Goal: Information Seeking & Learning: Check status

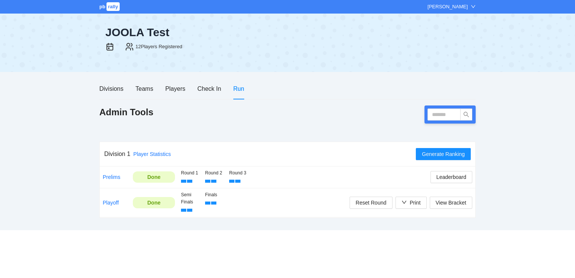
click at [470, 6] on div "[PERSON_NAME]" at bounding box center [452, 7] width 48 height 8
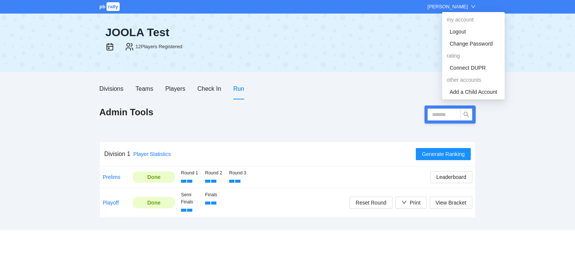
click at [553, 109] on div "pb rally Hope Tolley JOOLA Test 12 Players Registered Divisions Teams Players C…" at bounding box center [287, 115] width 575 height 230
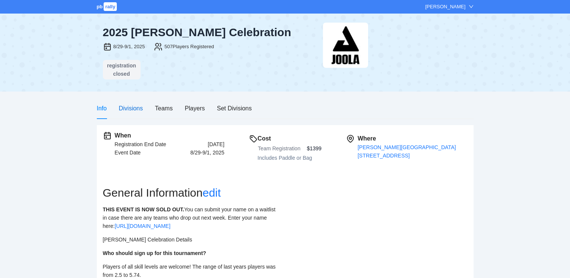
click at [132, 105] on div "Divisions" at bounding box center [131, 108] width 24 height 9
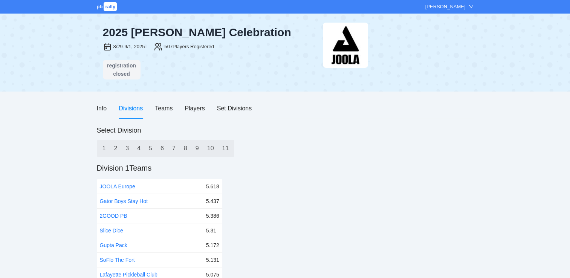
scroll to position [53, 0]
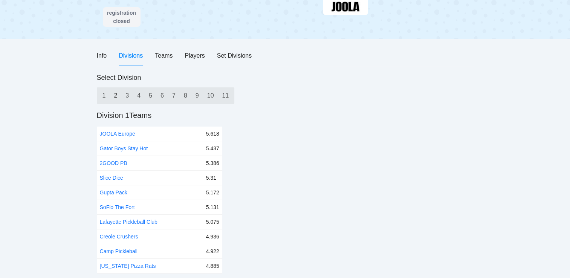
click at [114, 91] on div "2" at bounding box center [116, 96] width 12 height 14
click at [130, 95] on div "3" at bounding box center [127, 96] width 12 height 14
click at [161, 94] on div "6" at bounding box center [162, 96] width 12 height 14
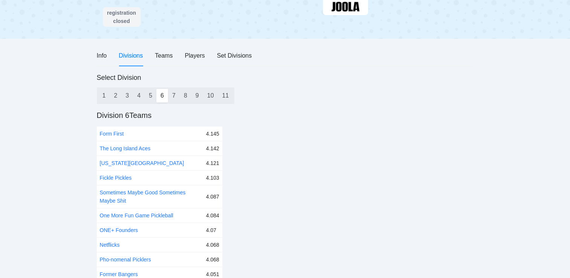
scroll to position [61, 0]
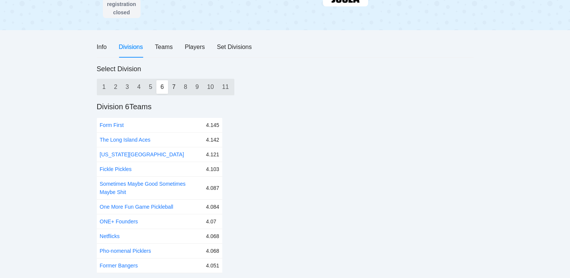
click at [171, 83] on div "7" at bounding box center [174, 87] width 12 height 14
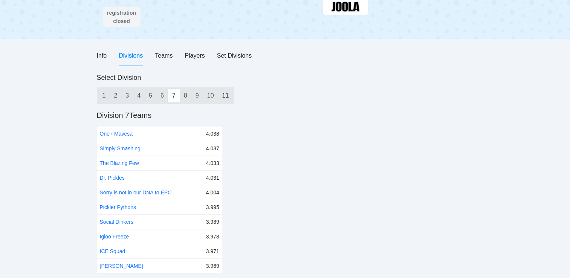
click at [225, 94] on div "11" at bounding box center [225, 96] width 15 height 14
click at [206, 90] on div "10" at bounding box center [210, 96] width 15 height 14
click at [173, 94] on div "7" at bounding box center [174, 96] width 12 height 14
click at [133, 147] on link "Simply Smashing" at bounding box center [120, 148] width 41 height 6
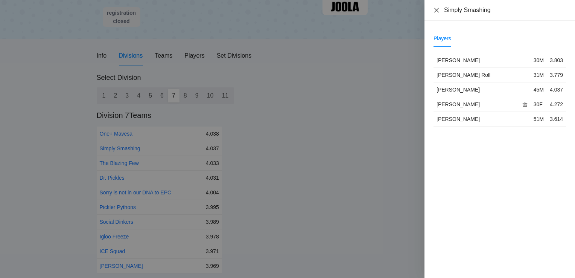
click at [440, 11] on icon "close" at bounding box center [437, 10] width 6 height 6
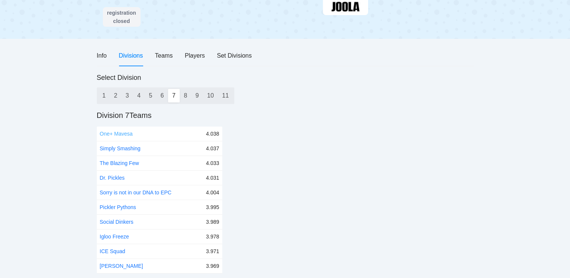
click at [110, 132] on link "One+ Mavesa" at bounding box center [116, 134] width 33 height 6
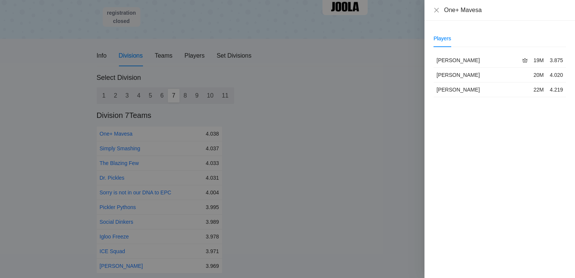
click at [434, 15] on div "One+ Mavesa" at bounding box center [500, 10] width 151 height 21
click at [436, 12] on icon "close" at bounding box center [437, 10] width 6 height 6
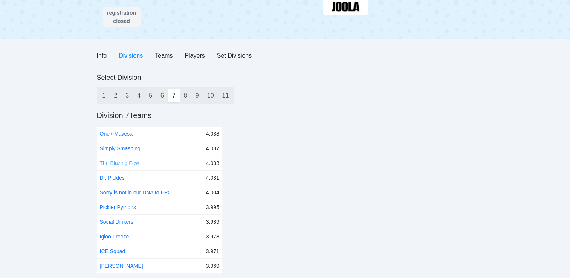
click at [136, 163] on link "The Blazing Few" at bounding box center [119, 163] width 39 height 6
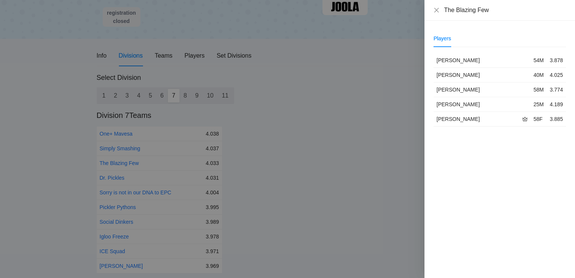
click at [118, 177] on div at bounding box center [287, 139] width 575 height 278
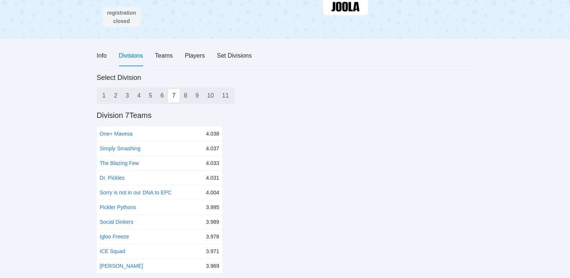
click at [118, 177] on link "Dr. Pickles" at bounding box center [112, 178] width 25 height 6
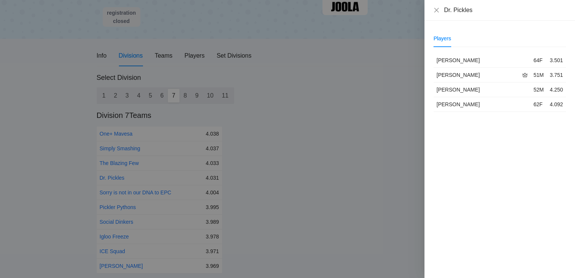
click at [128, 166] on div at bounding box center [287, 139] width 575 height 278
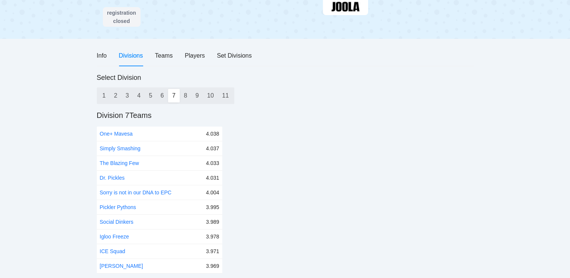
click at [128, 166] on td "The Blazing Few" at bounding box center [150, 163] width 106 height 15
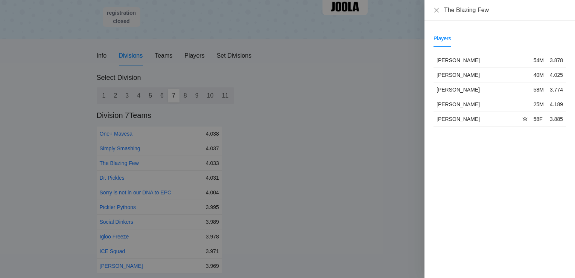
click at [129, 134] on div at bounding box center [287, 139] width 575 height 278
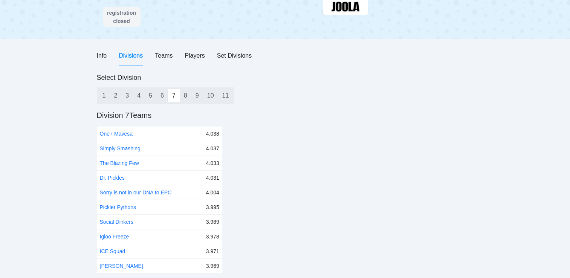
click at [129, 134] on link "One+ Mavesa" at bounding box center [116, 134] width 33 height 6
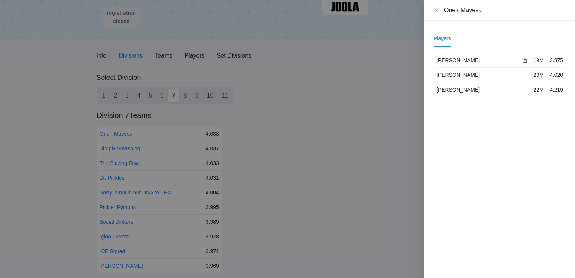
click at [114, 191] on div at bounding box center [287, 139] width 575 height 278
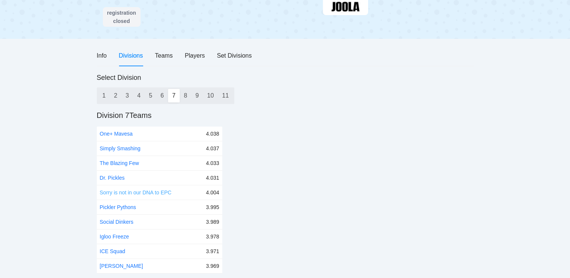
click at [125, 192] on link "Sorry is not in our DNA to EPC" at bounding box center [136, 192] width 72 height 6
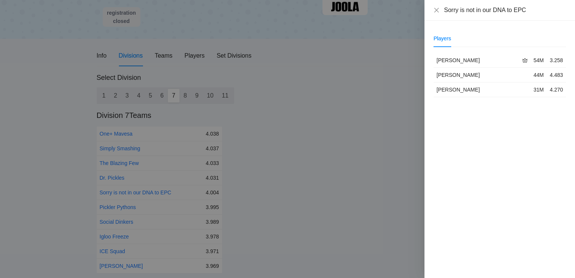
click at [119, 208] on div at bounding box center [287, 139] width 575 height 278
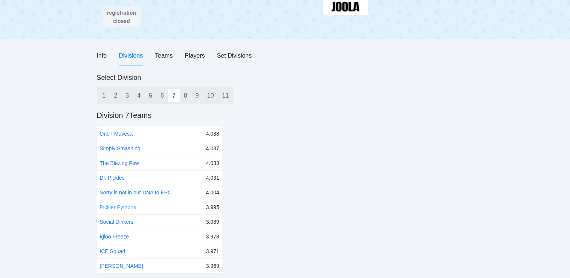
click at [127, 206] on link "Pickler Pythons" at bounding box center [118, 207] width 36 height 6
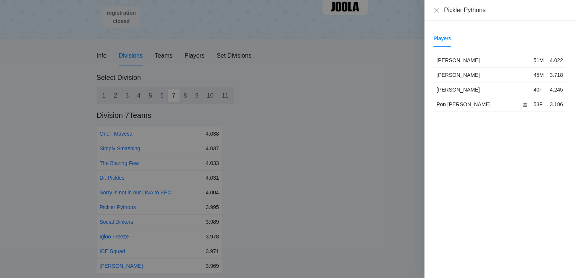
click at [121, 220] on div at bounding box center [287, 139] width 575 height 278
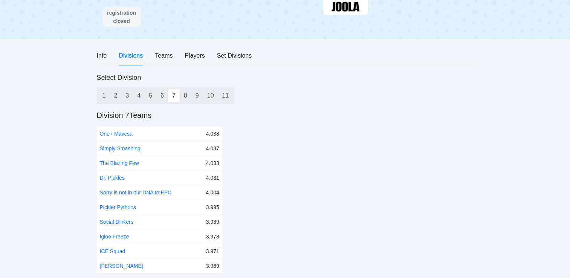
click at [121, 220] on link "Social Dinkers" at bounding box center [117, 222] width 34 height 6
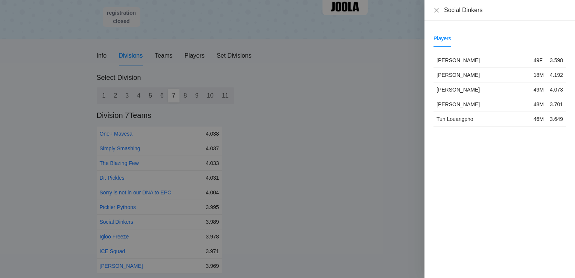
click at [104, 235] on div at bounding box center [287, 139] width 575 height 278
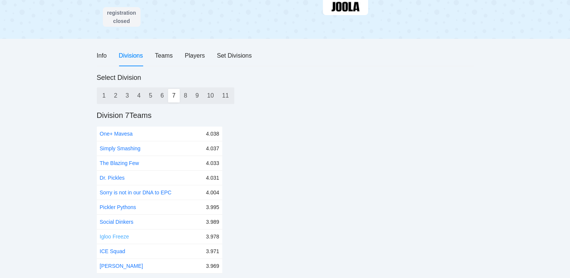
click at [110, 235] on link "Igloo Freeze" at bounding box center [114, 237] width 29 height 6
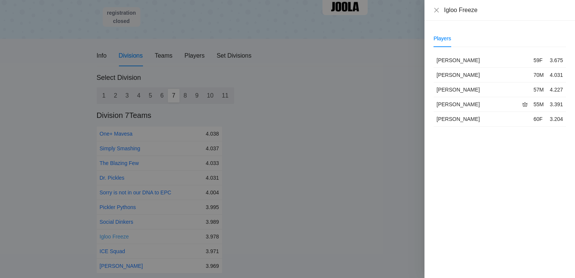
click at [110, 235] on div at bounding box center [287, 139] width 575 height 278
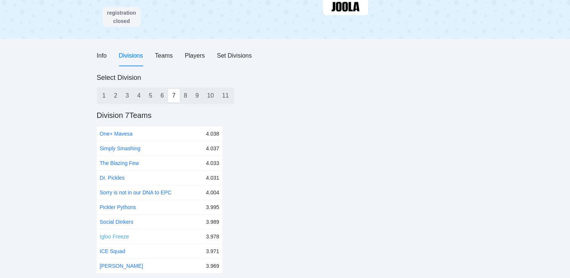
click at [110, 235] on link "Igloo Freeze" at bounding box center [114, 237] width 29 height 6
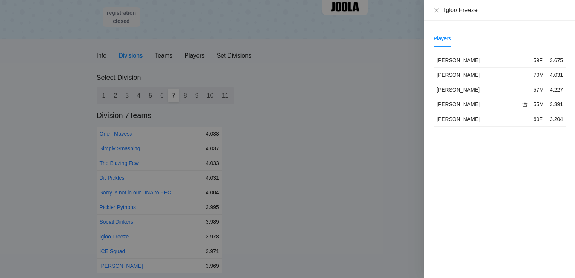
click at [116, 248] on div at bounding box center [287, 139] width 575 height 278
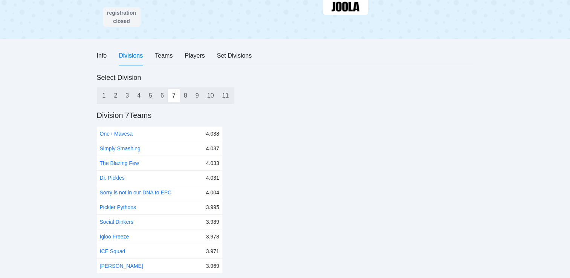
click at [116, 248] on link "ICE Squad" at bounding box center [113, 251] width 26 height 6
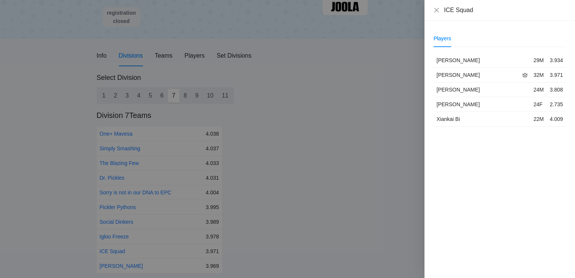
click at [116, 266] on div at bounding box center [287, 139] width 575 height 278
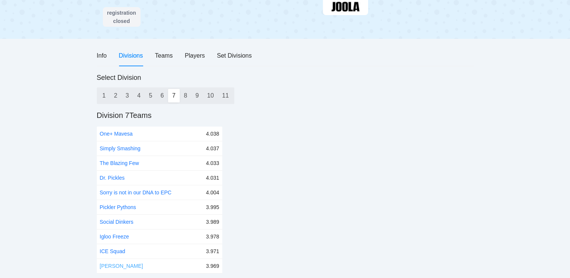
click at [120, 264] on link "[PERSON_NAME]" at bounding box center [121, 266] width 43 height 6
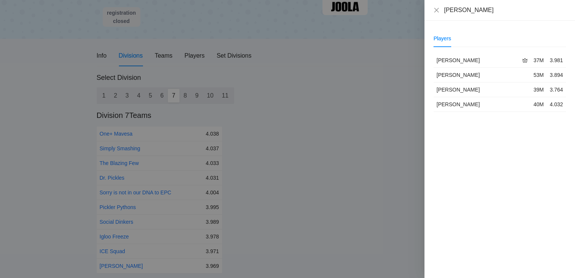
click at [125, 135] on div at bounding box center [287, 139] width 575 height 278
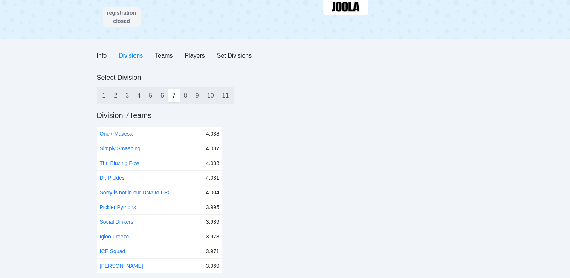
click at [133, 132] on td "One+ Mavesa" at bounding box center [150, 134] width 106 height 15
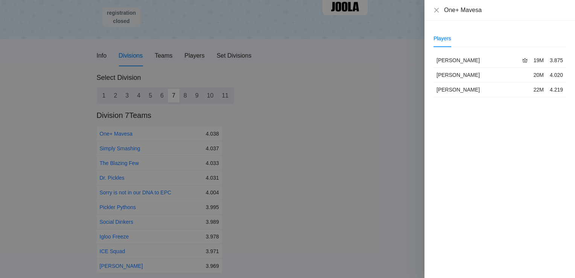
click at [139, 95] on div at bounding box center [287, 139] width 575 height 278
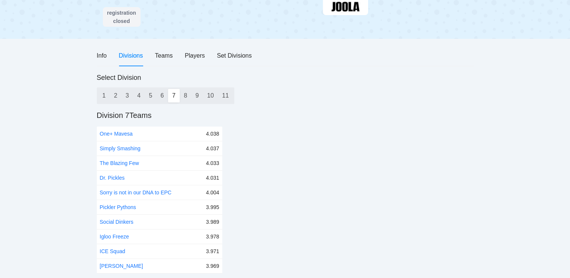
click at [139, 95] on div "4" at bounding box center [139, 96] width 12 height 14
click at [102, 95] on div "1" at bounding box center [104, 96] width 12 height 14
click at [175, 93] on div "7" at bounding box center [174, 96] width 12 height 14
click at [157, 147] on td "Simply Smashing" at bounding box center [150, 148] width 106 height 15
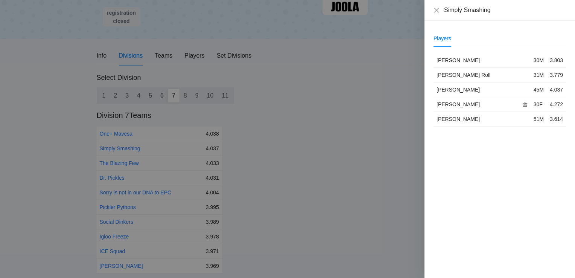
click at [261, 142] on div at bounding box center [287, 139] width 575 height 278
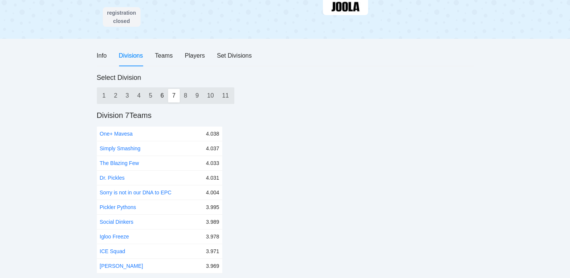
click at [161, 95] on div "6" at bounding box center [162, 96] width 12 height 14
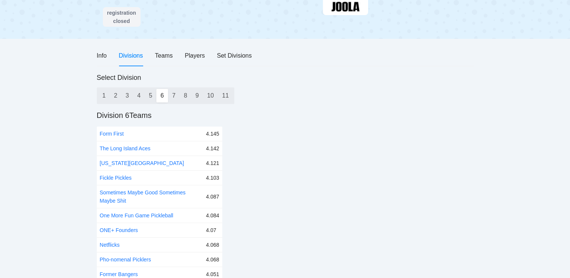
scroll to position [61, 0]
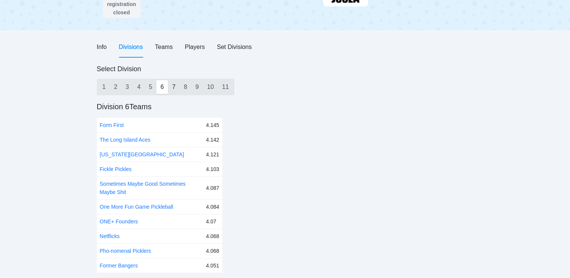
click at [174, 85] on div "7" at bounding box center [174, 87] width 12 height 14
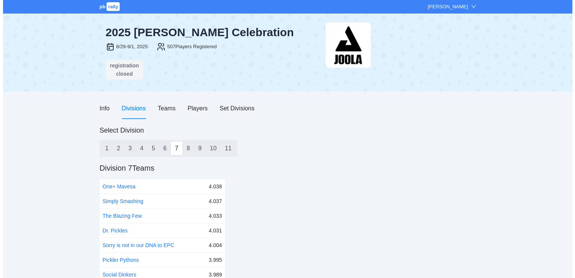
scroll to position [53, 0]
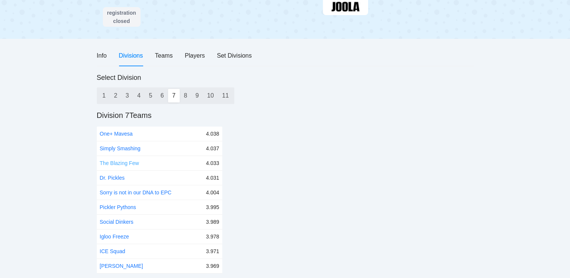
click at [124, 160] on link "The Blazing Few" at bounding box center [119, 163] width 39 height 6
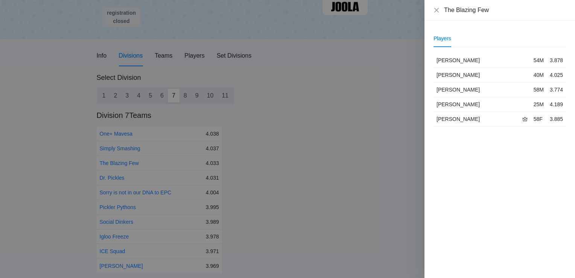
click at [115, 177] on div at bounding box center [287, 139] width 575 height 278
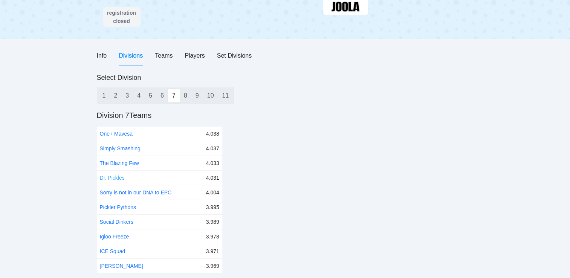
click at [118, 177] on link "Dr. Pickles" at bounding box center [112, 178] width 25 height 6
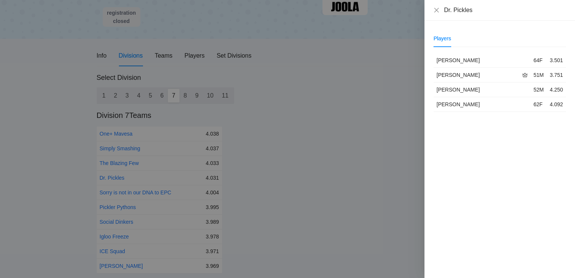
click at [116, 188] on div at bounding box center [287, 139] width 575 height 278
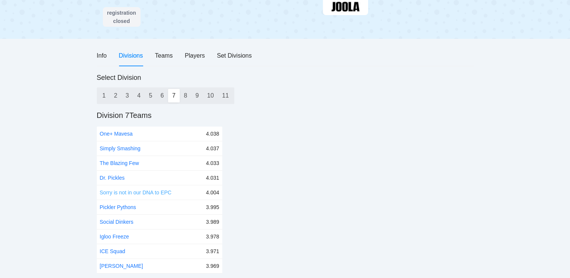
click at [116, 191] on link "Sorry is not in our DNA to EPC" at bounding box center [136, 192] width 72 height 6
